Goal: Task Accomplishment & Management: Manage account settings

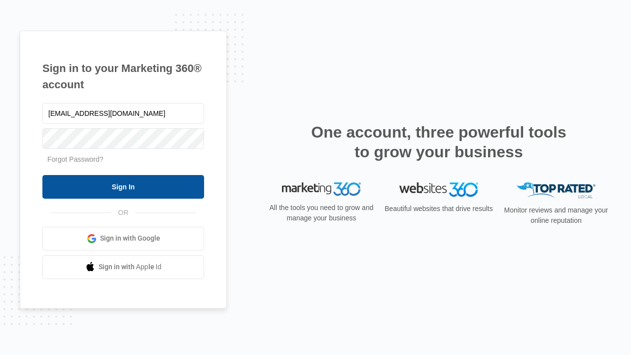
click at [123, 186] on input "Sign In" at bounding box center [123, 187] width 162 height 24
